Goal: Task Accomplishment & Management: Manage account settings

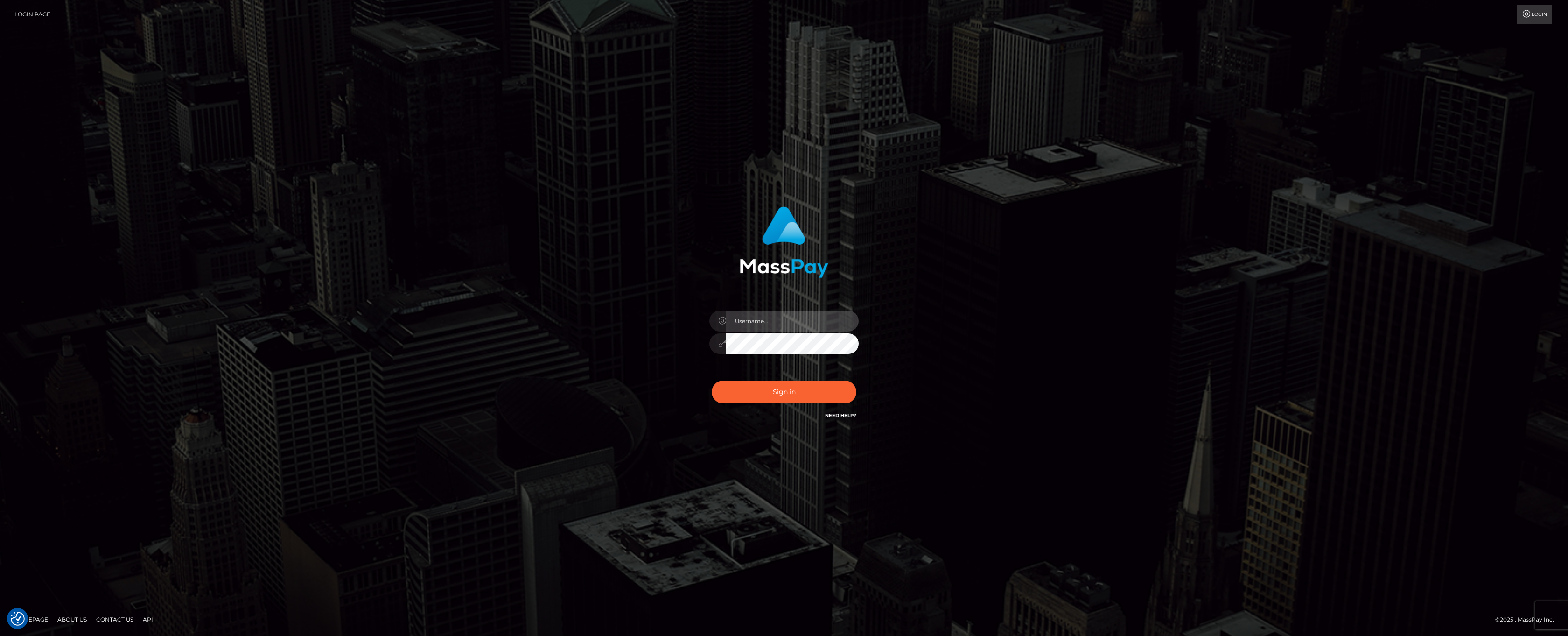
click at [761, 321] on input "text" at bounding box center [792, 320] width 133 height 21
type input "ashbil"
click at [788, 398] on button "Sign in" at bounding box center [784, 392] width 145 height 23
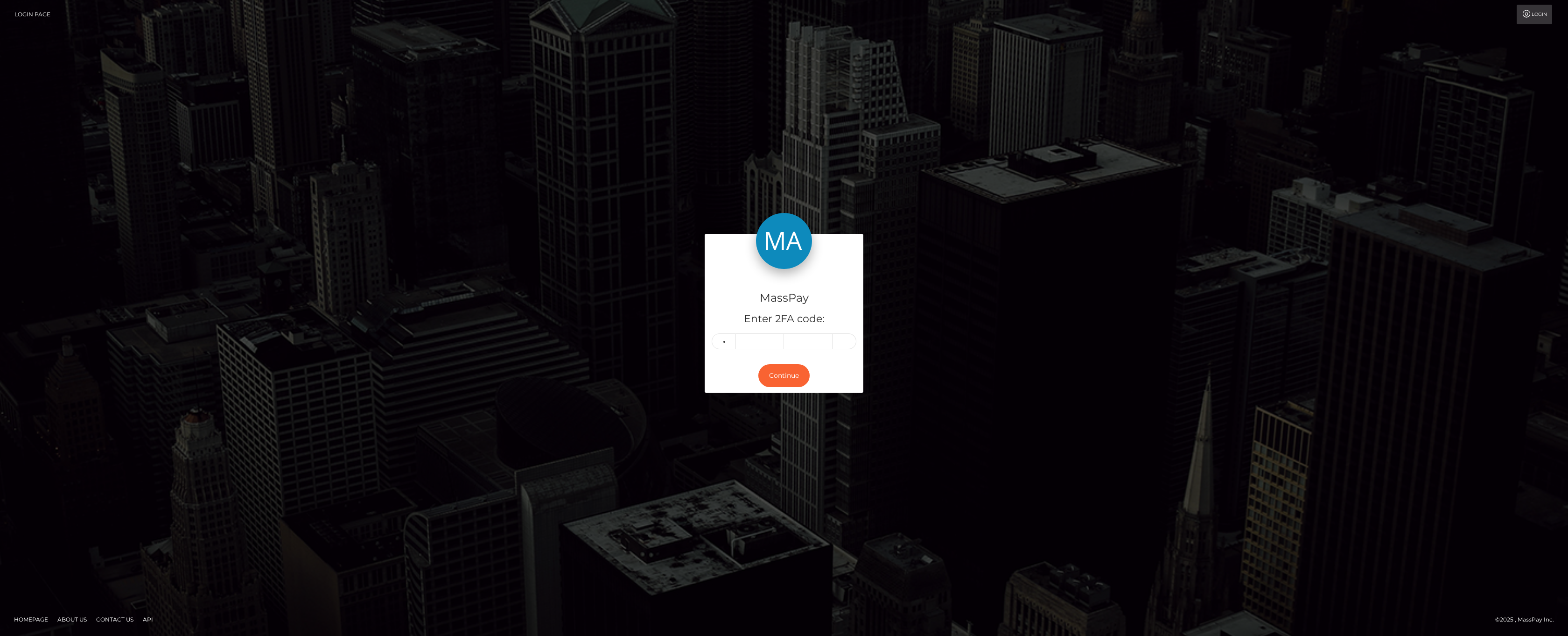
type input "4"
type input "2"
type input "0"
type input "1"
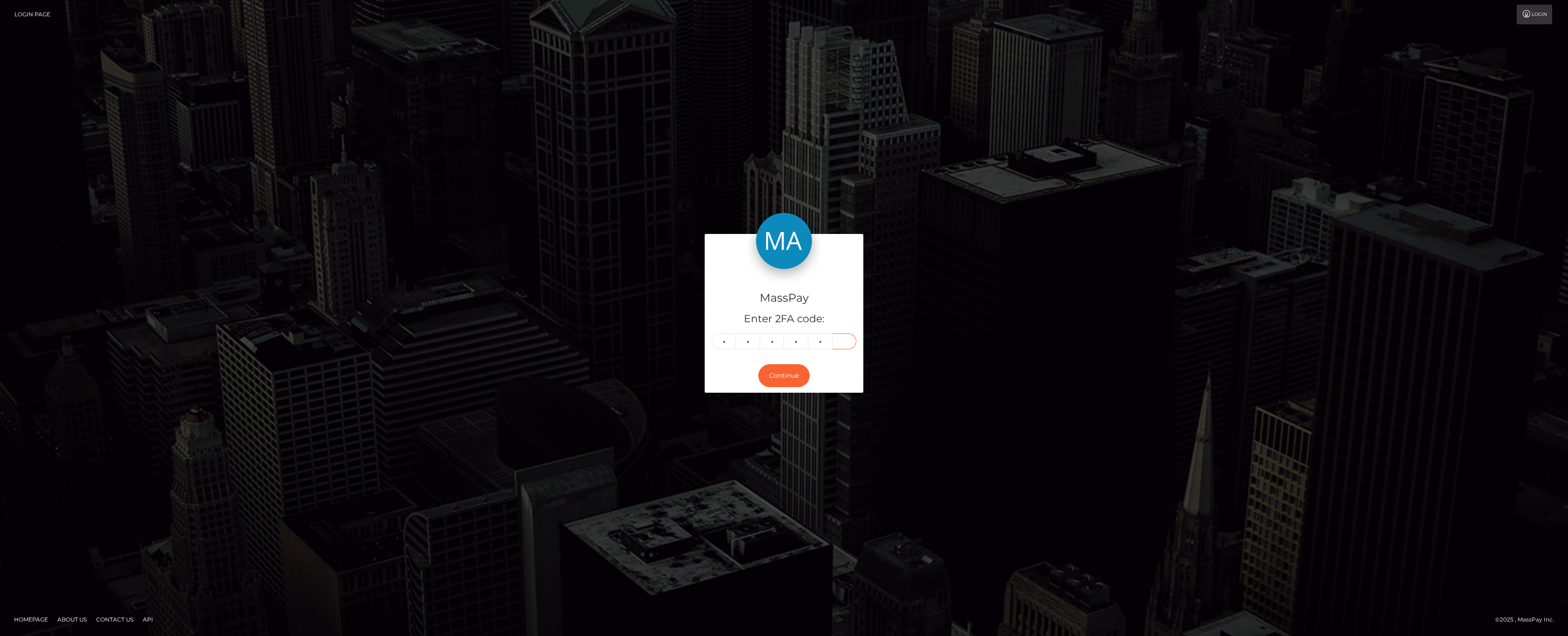
type input "0"
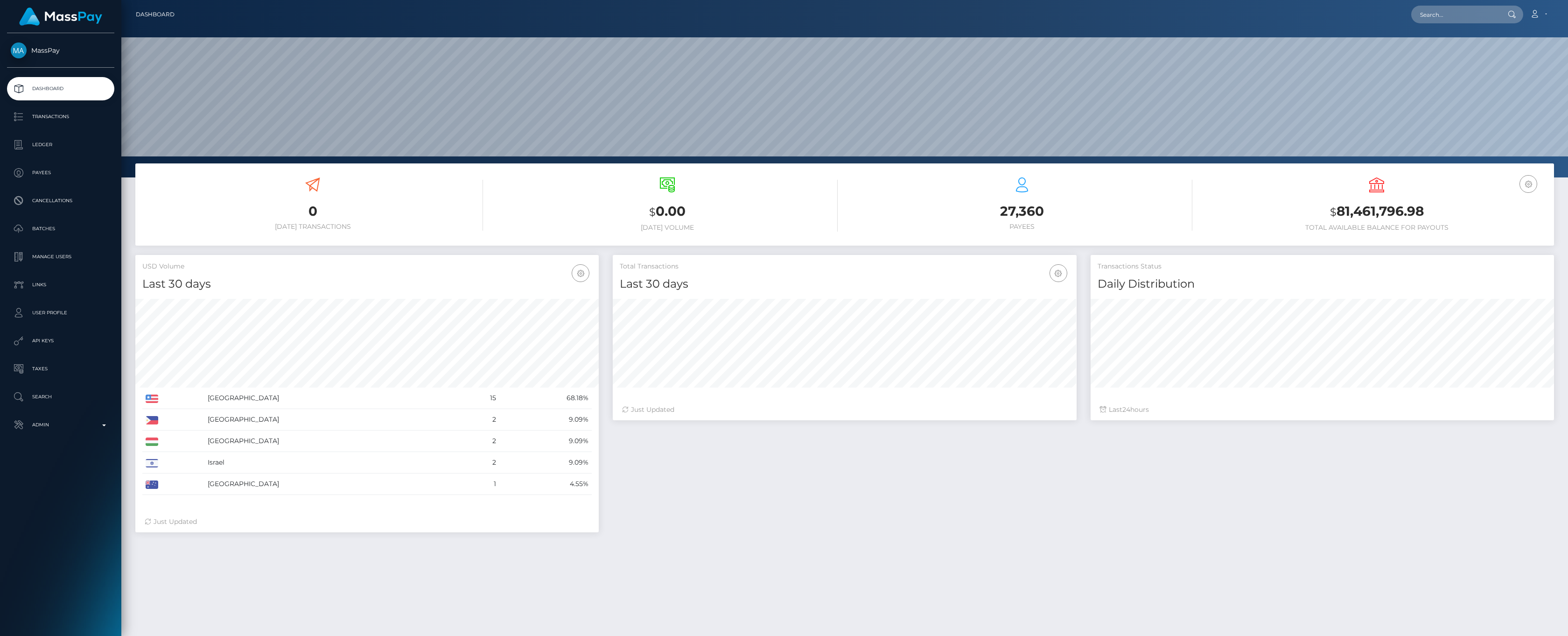
scroll to position [166, 464]
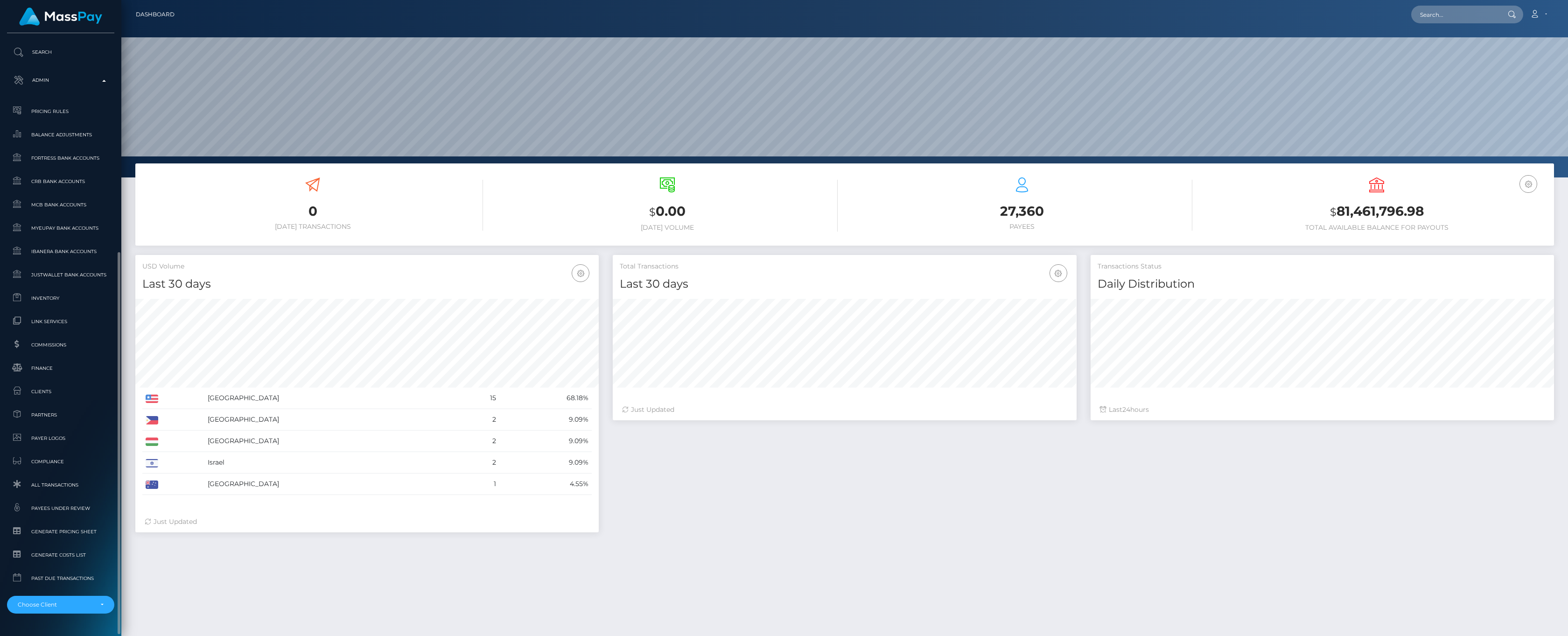
scroll to position [166, 464]
click at [102, 599] on div "Choose Client" at bounding box center [60, 605] width 107 height 17
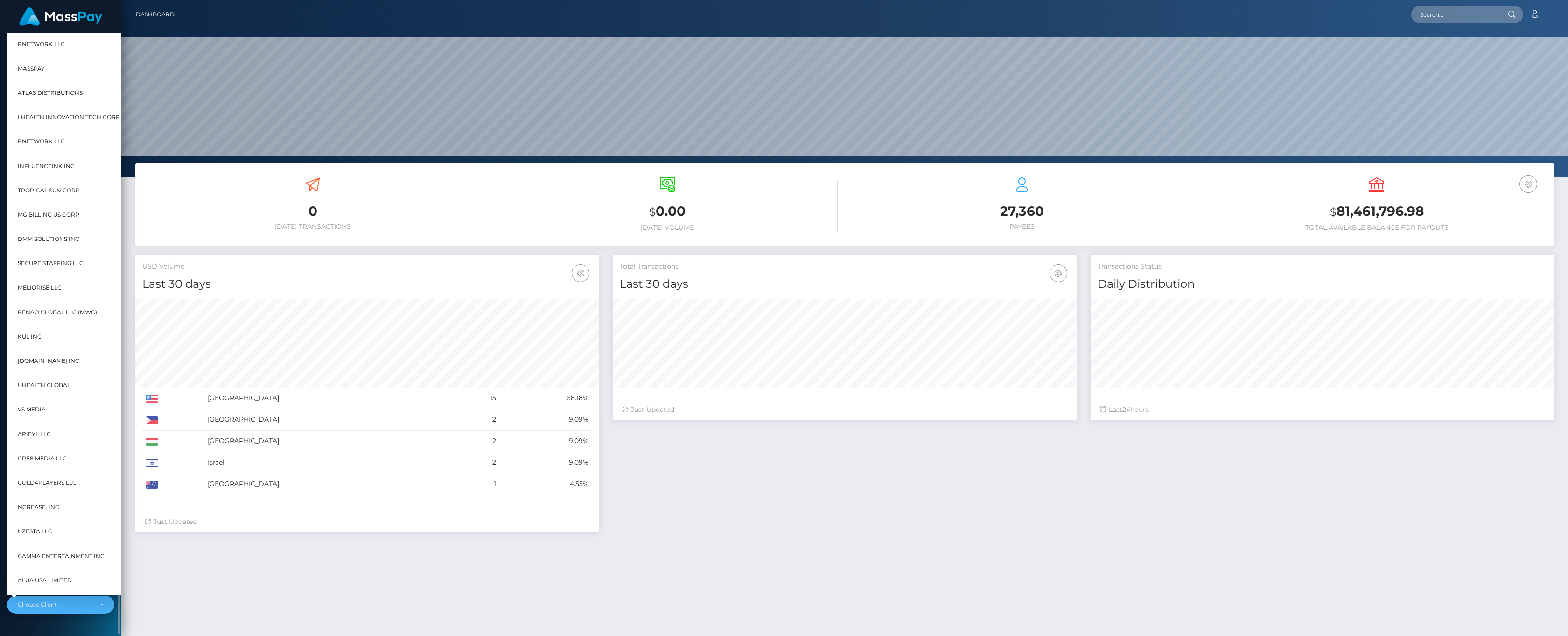
scroll to position [33, 11]
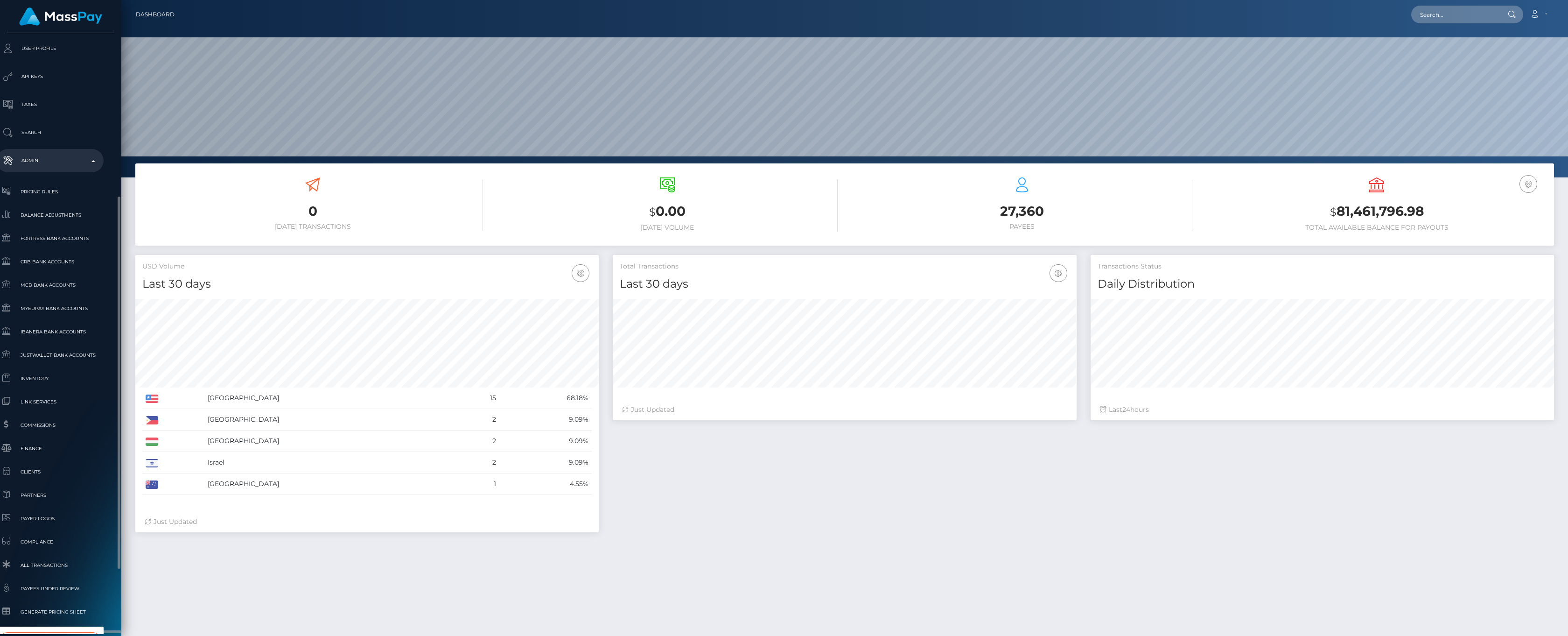
type input "whop"
select select "338"
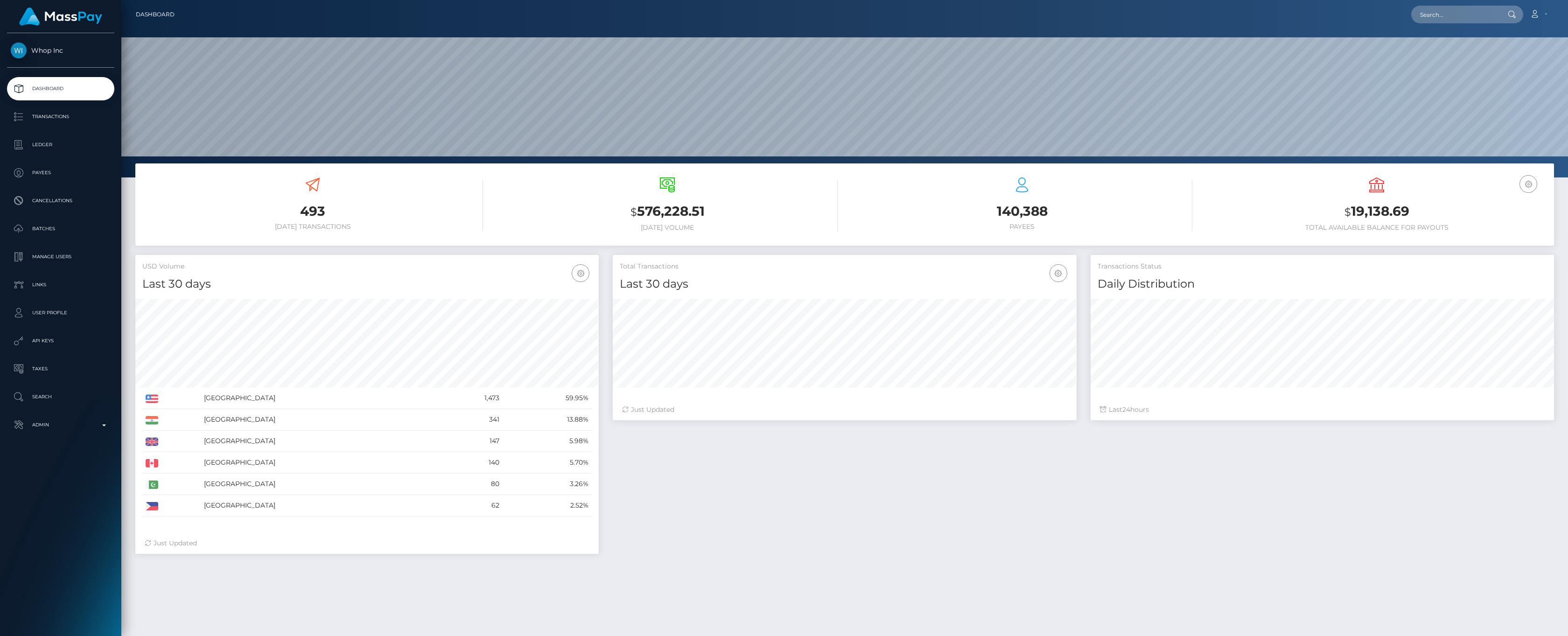
scroll to position [166, 464]
click at [1526, 187] on icon "button" at bounding box center [1528, 184] width 11 height 11
click at [1484, 231] on link "USD Balance" at bounding box center [1500, 233] width 74 height 17
click at [56, 123] on p "Transactions" at bounding box center [60, 117] width 100 height 14
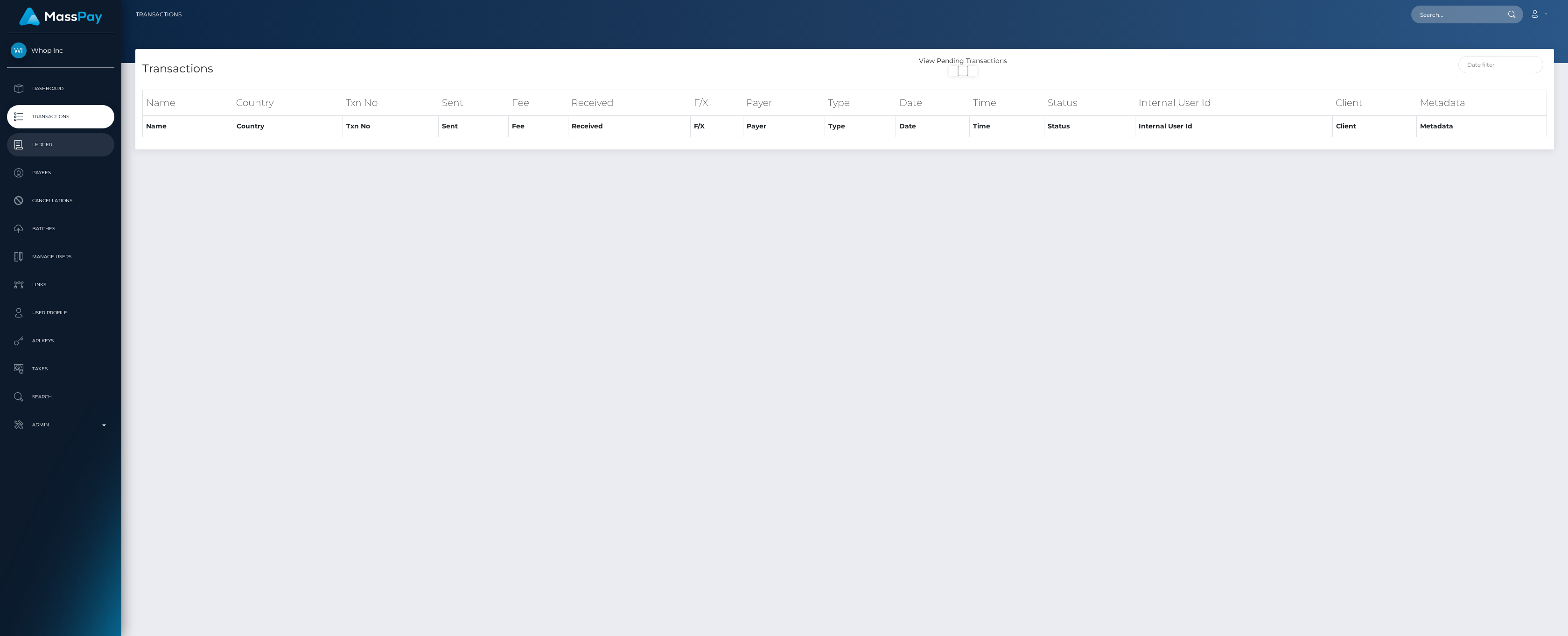
click at [47, 150] on p "Ledger" at bounding box center [60, 144] width 100 height 14
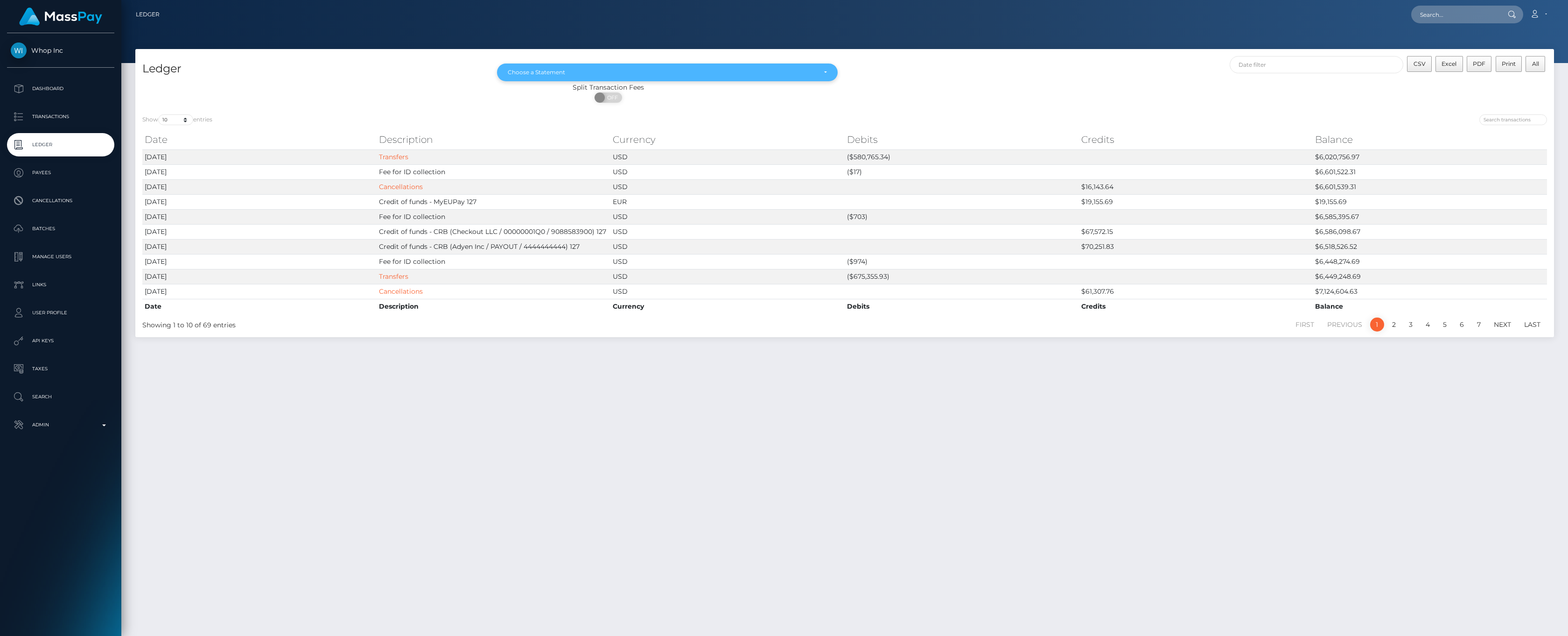
click at [828, 71] on div "Choose a Statement" at bounding box center [667, 72] width 341 height 17
click at [561, 160] on link "Aug 2025" at bounding box center [667, 157] width 341 height 17
select select "Aug 2025"
click at [30, 52] on span "Whop Inc" at bounding box center [60, 50] width 107 height 9
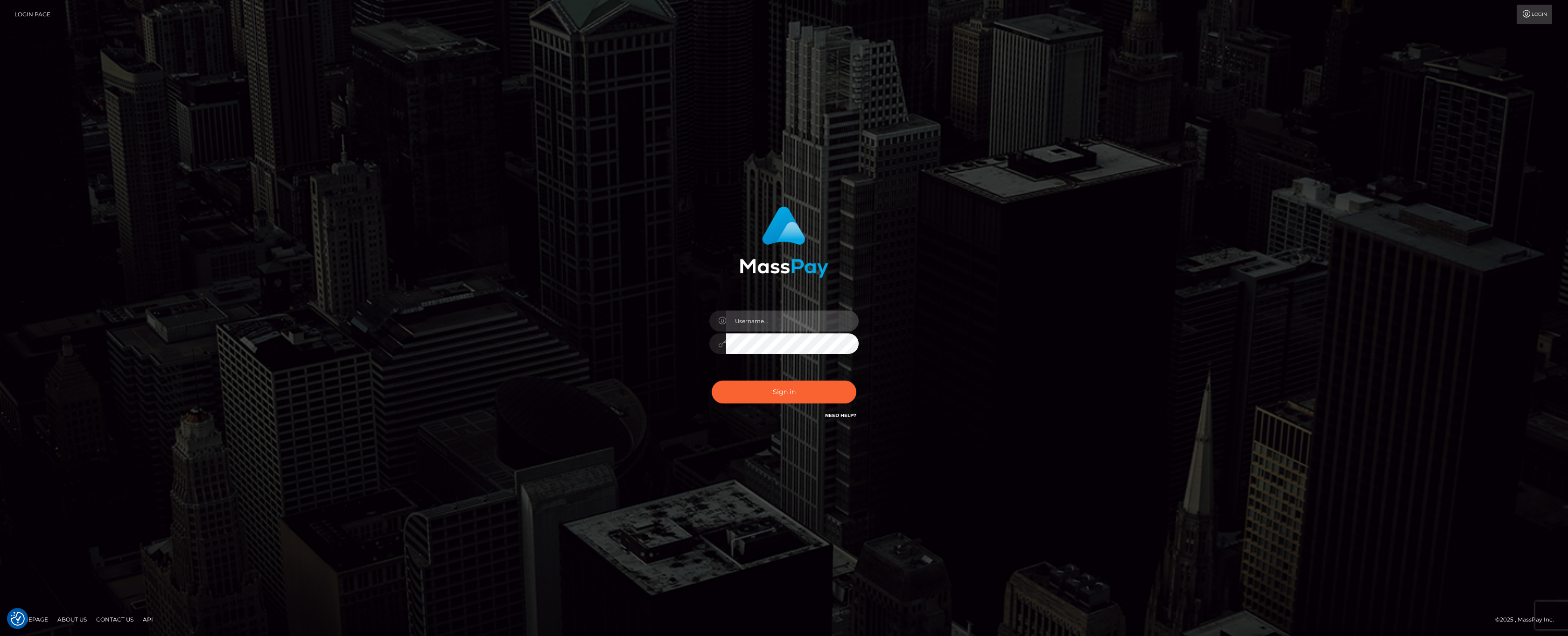
click at [754, 323] on input "text" at bounding box center [792, 320] width 133 height 21
type input "ashbil"
click at [838, 393] on button "Sign in" at bounding box center [784, 392] width 145 height 23
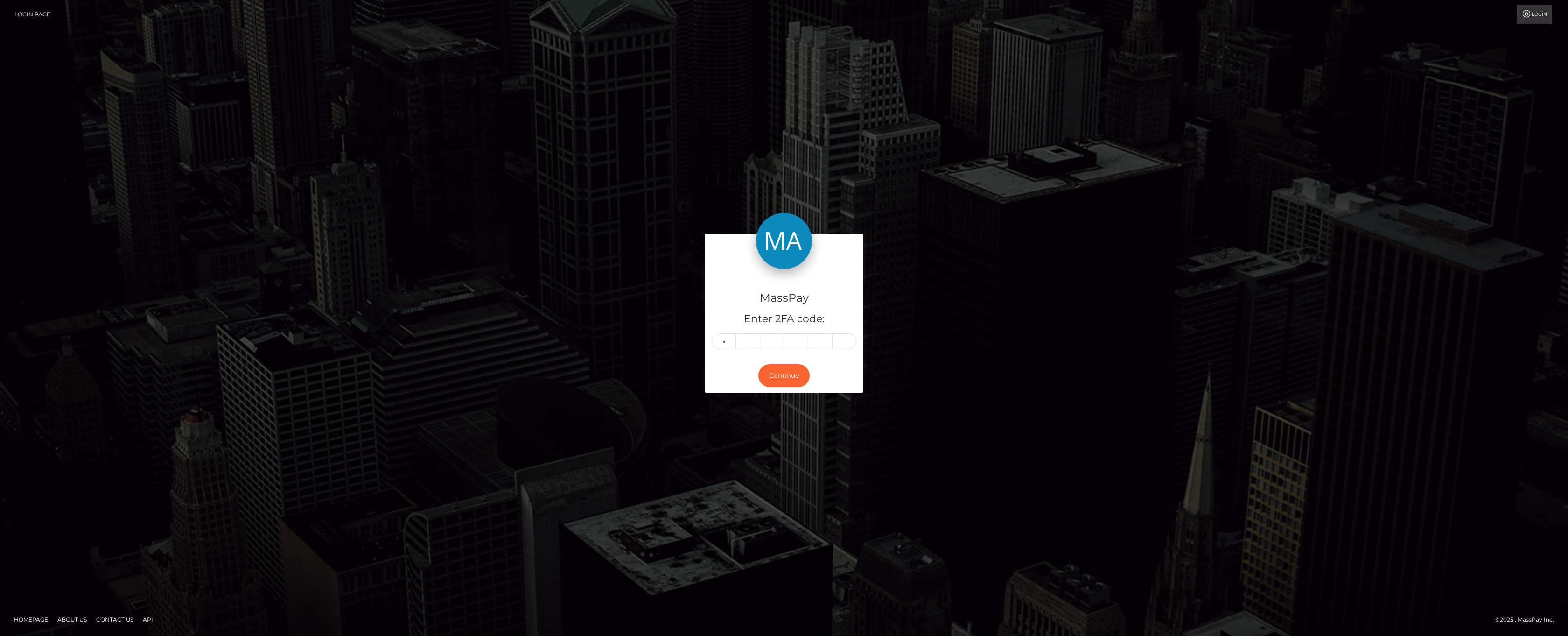
type input "0"
type input "7"
type input "9"
type input "0"
type input "1"
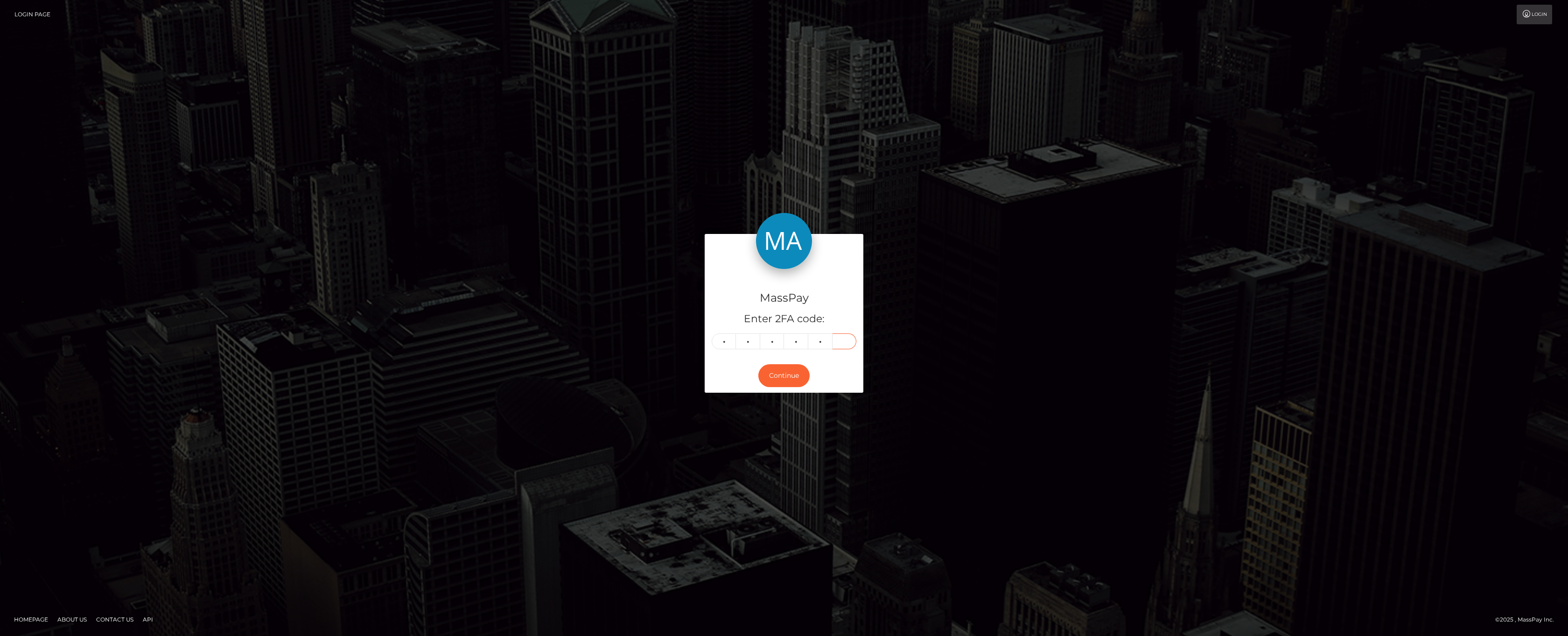
type input "1"
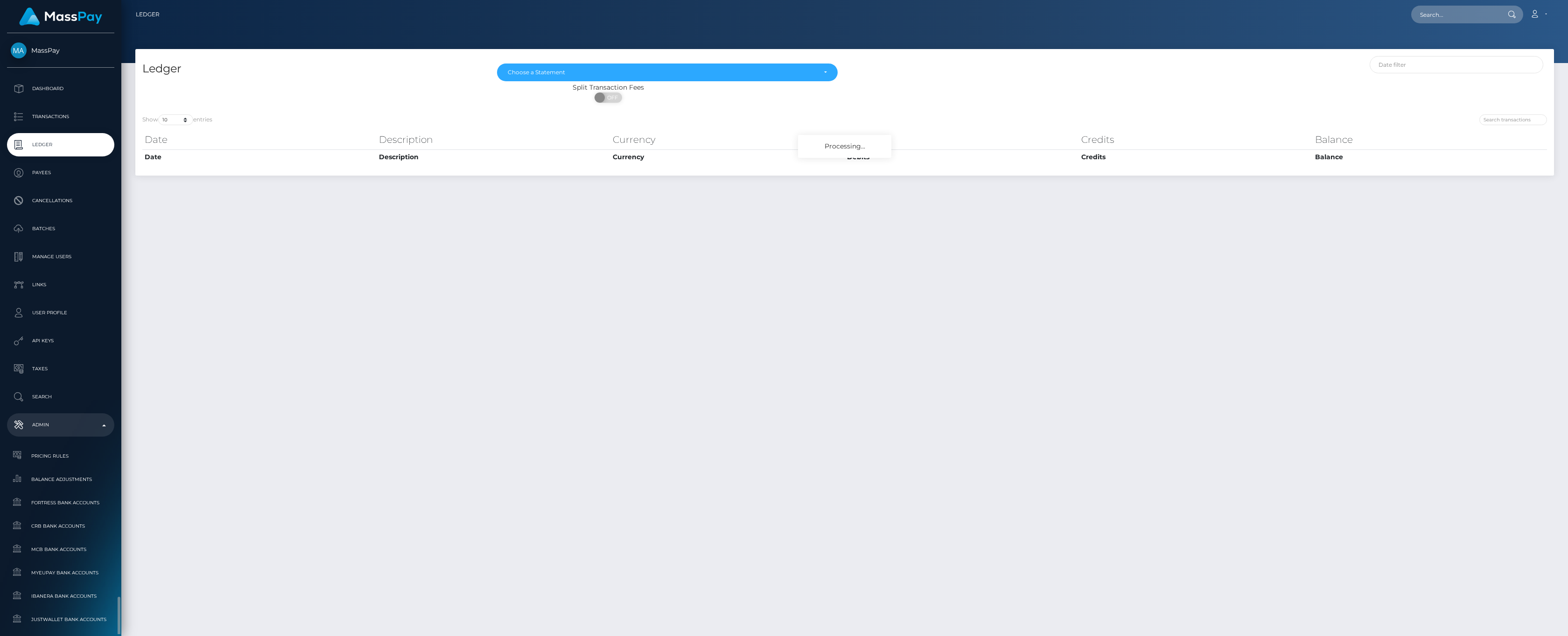
scroll to position [344, 0]
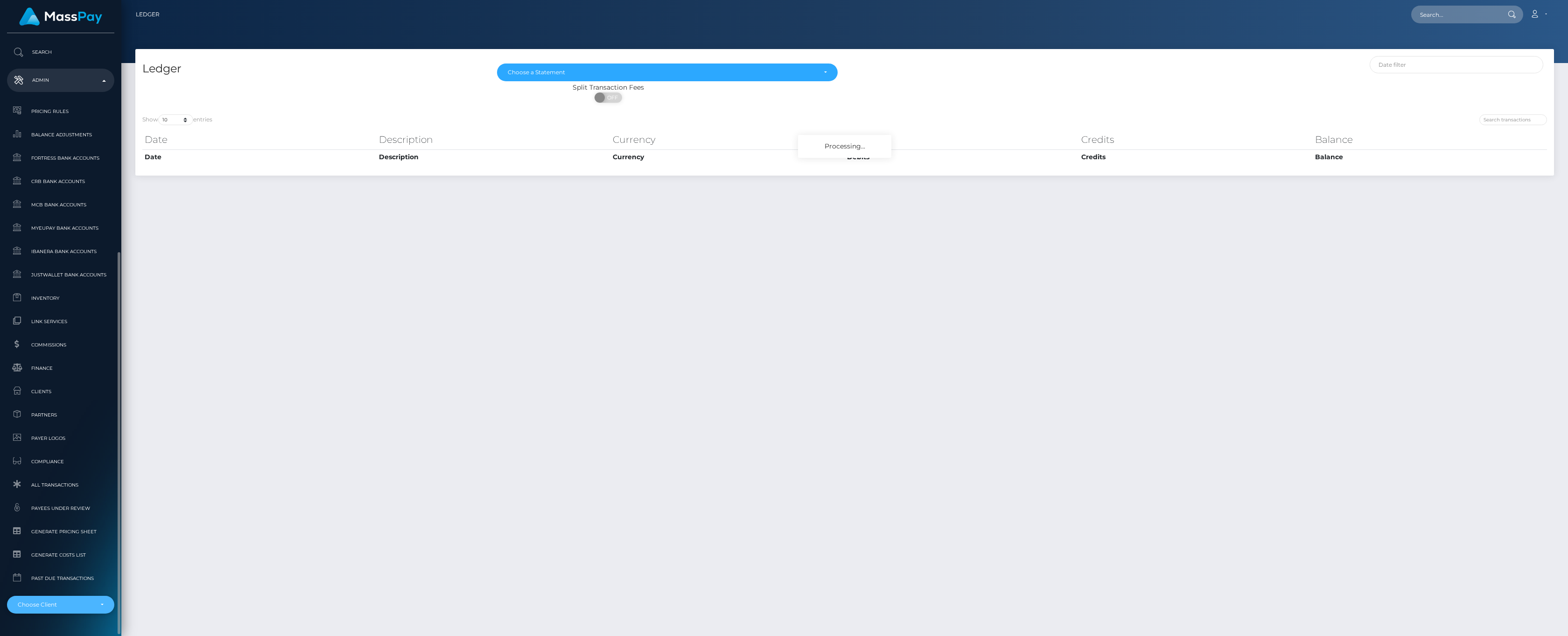
click at [101, 601] on div "Choose Client" at bounding box center [60, 605] width 86 height 7
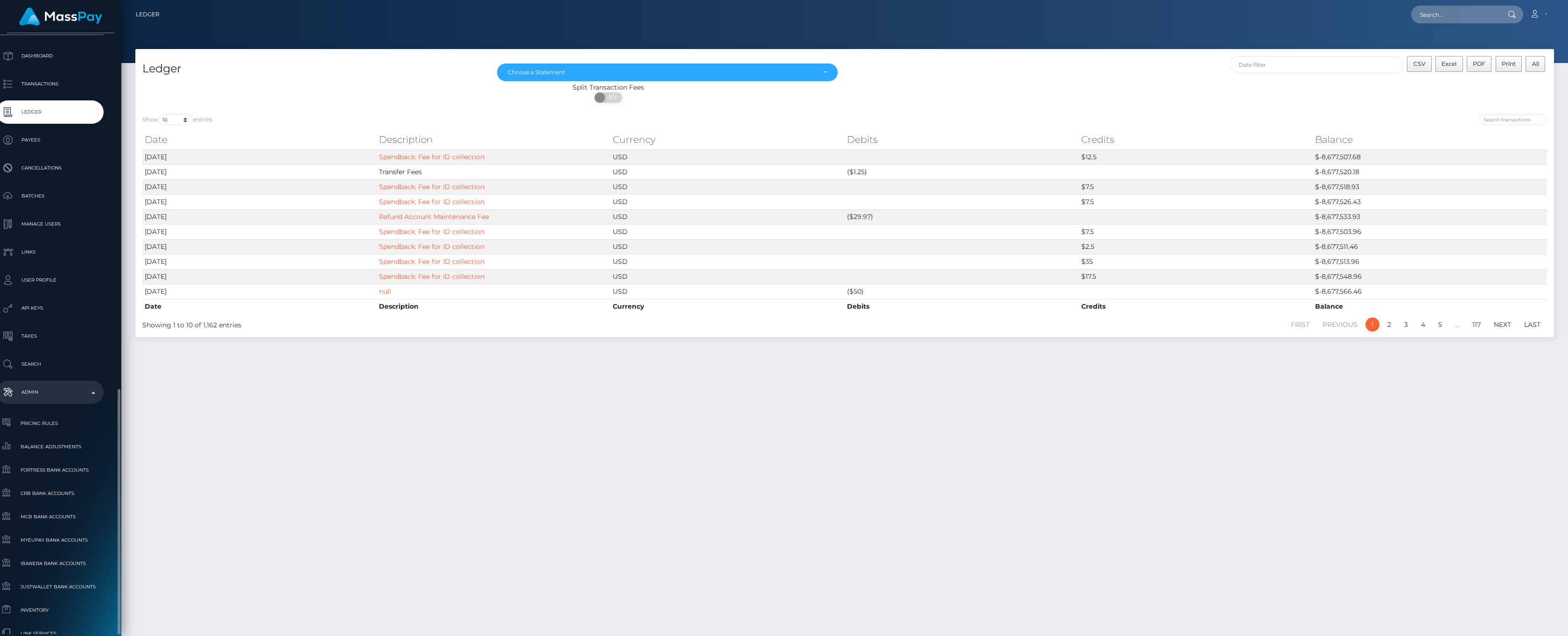
scroll to position [264, 11]
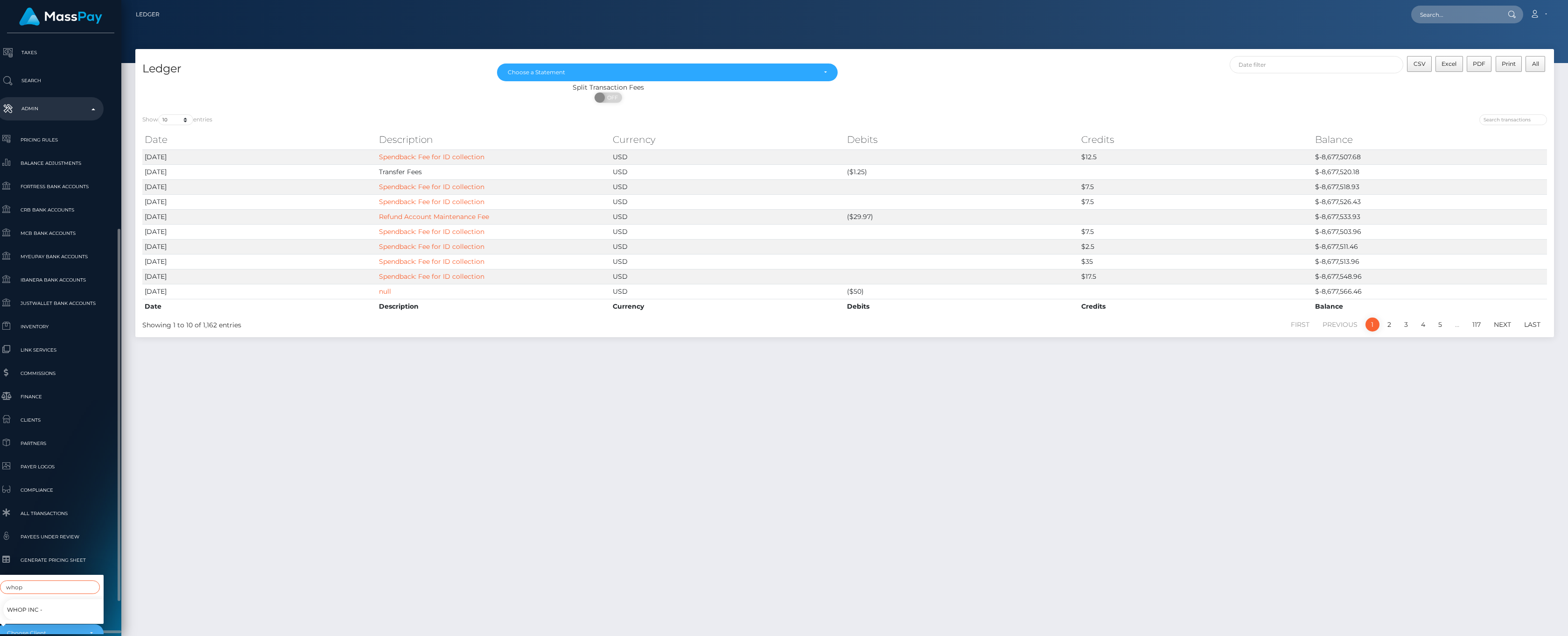
type input "whop"
click at [27, 604] on span "Whop Inc -" at bounding box center [24, 610] width 35 height 12
select select "338"
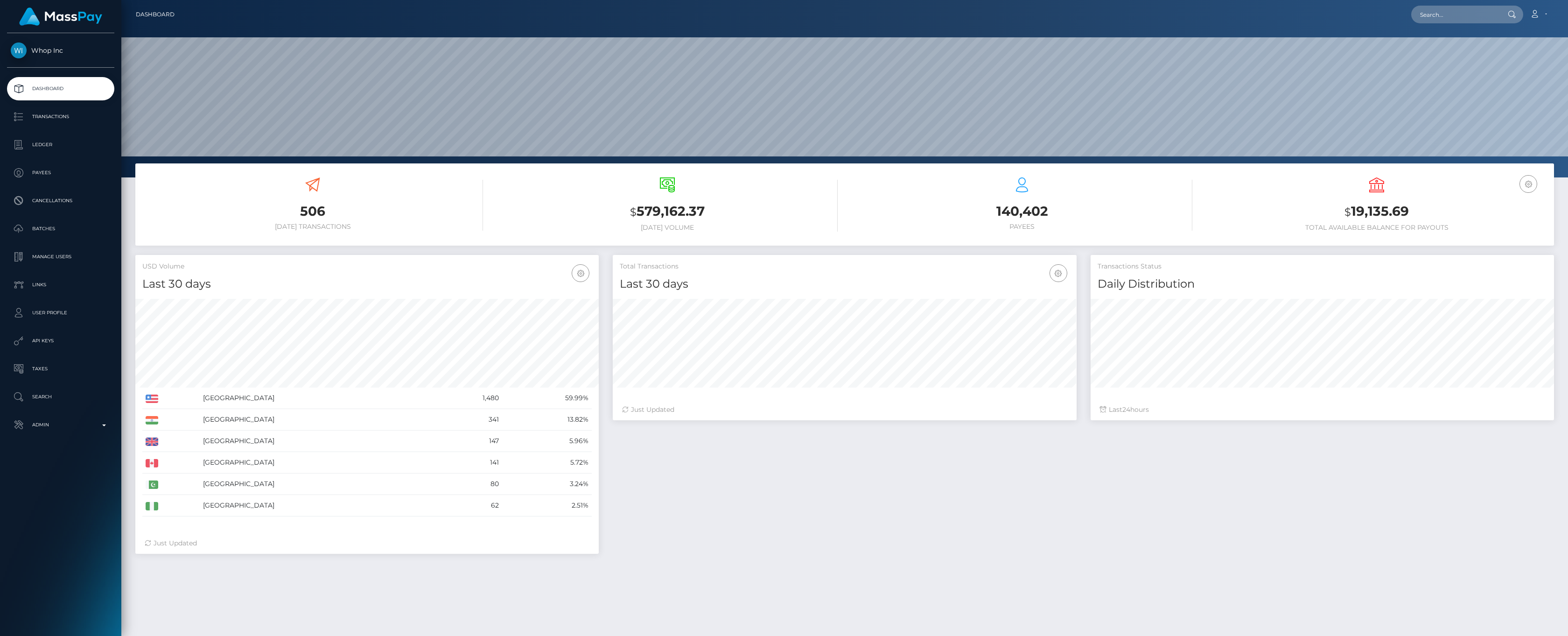
scroll to position [166, 464]
click at [102, 426] on p "Admin" at bounding box center [60, 424] width 100 height 14
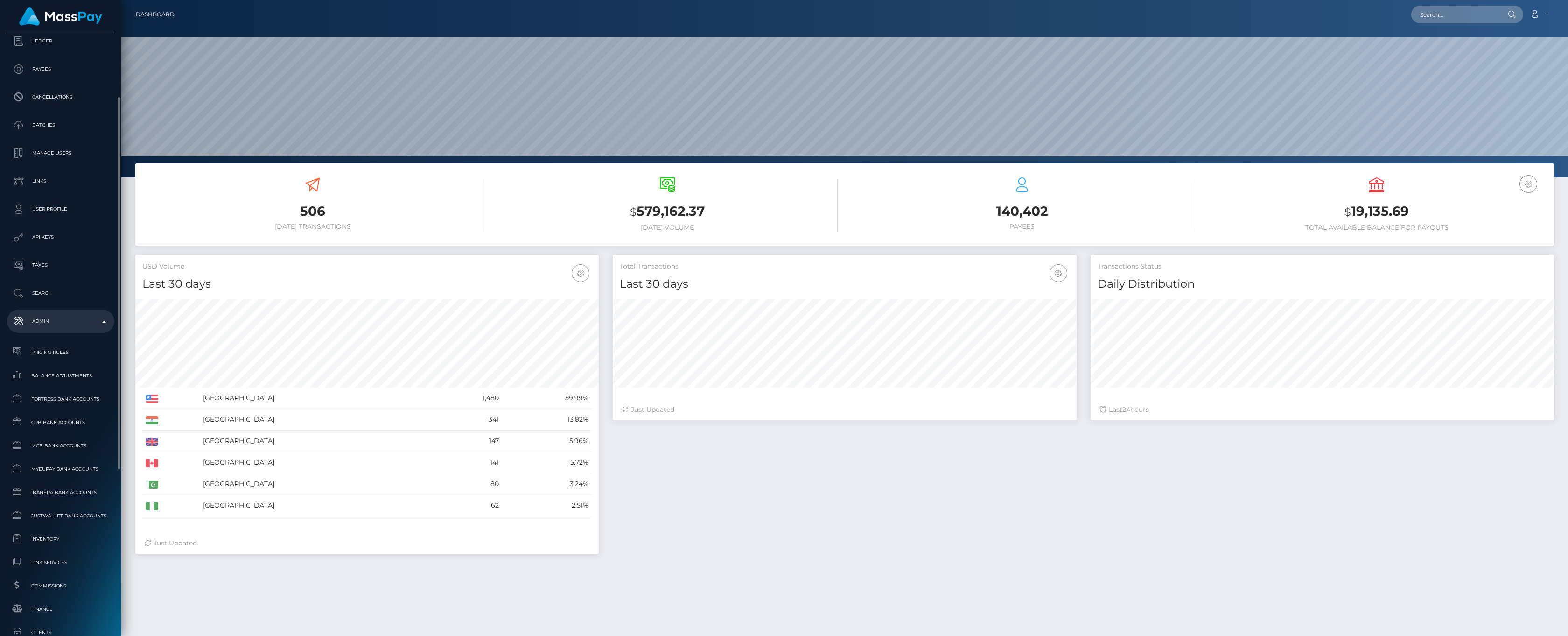
scroll to position [155, 0]
click at [75, 553] on span "Finance" at bounding box center [60, 557] width 100 height 11
click at [1524, 188] on icon "button" at bounding box center [1528, 184] width 11 height 11
click at [1500, 232] on link "USD Balance" at bounding box center [1500, 233] width 74 height 17
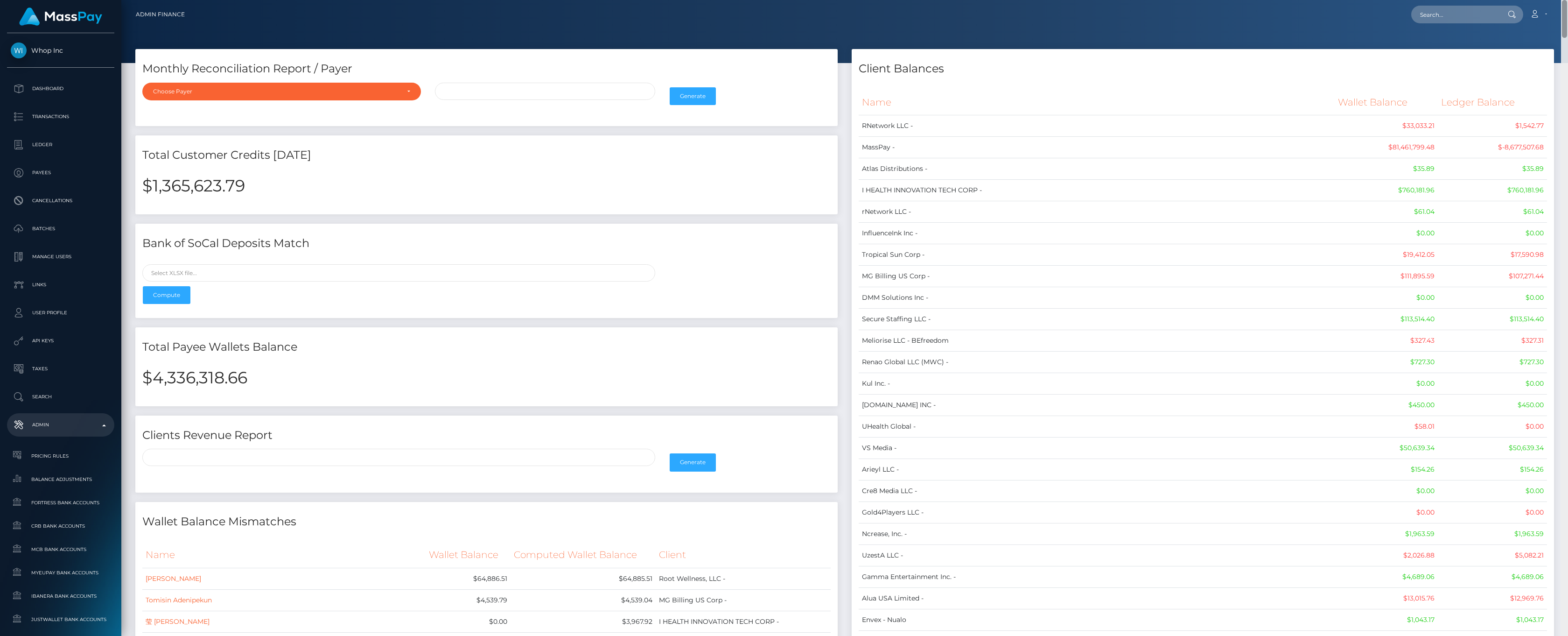
drag, startPoint x: 1565, startPoint y: 397, endPoint x: 1474, endPoint y: -74, distance: 479.7
click at [1474, 0] on html "Whop Inc Dashboard Transactions Ledger Payees Cancellations Links" at bounding box center [784, 318] width 1568 height 636
click at [40, 92] on p "Dashboard" at bounding box center [60, 88] width 100 height 14
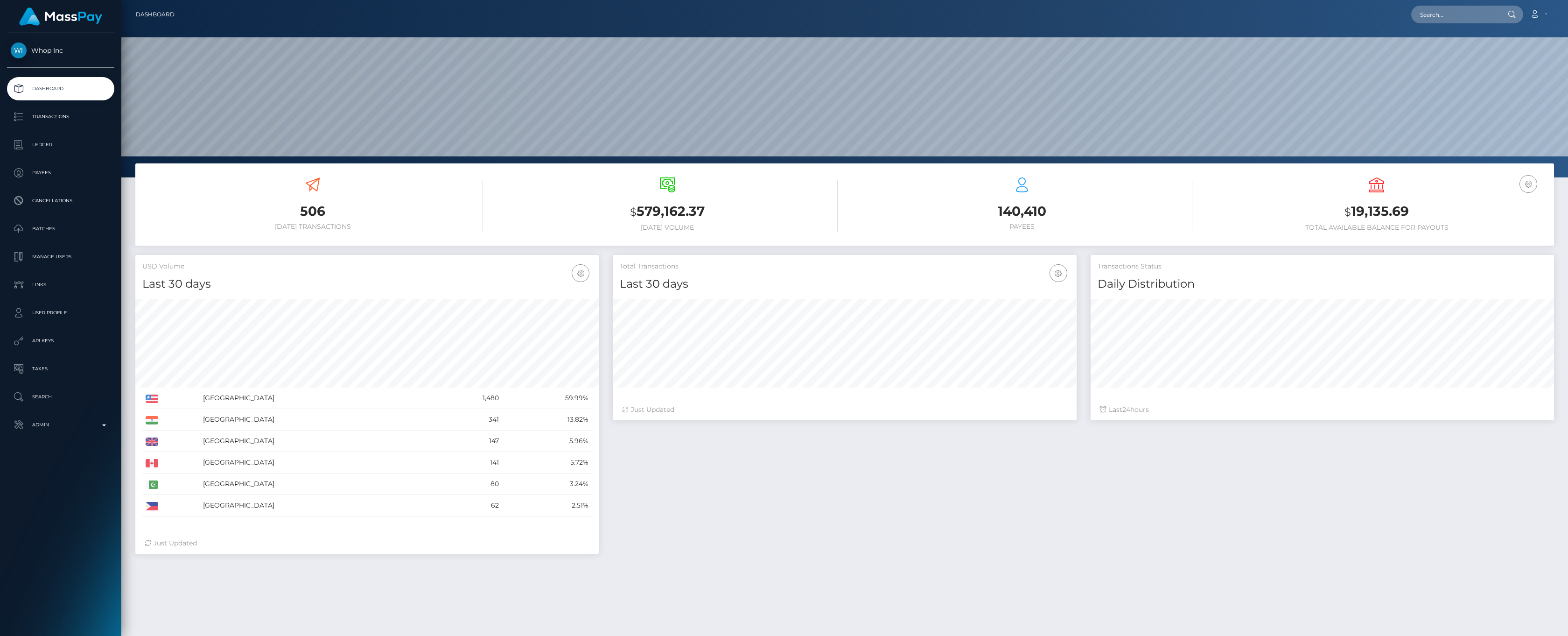
scroll to position [166, 464]
